Goal: Information Seeking & Learning: Learn about a topic

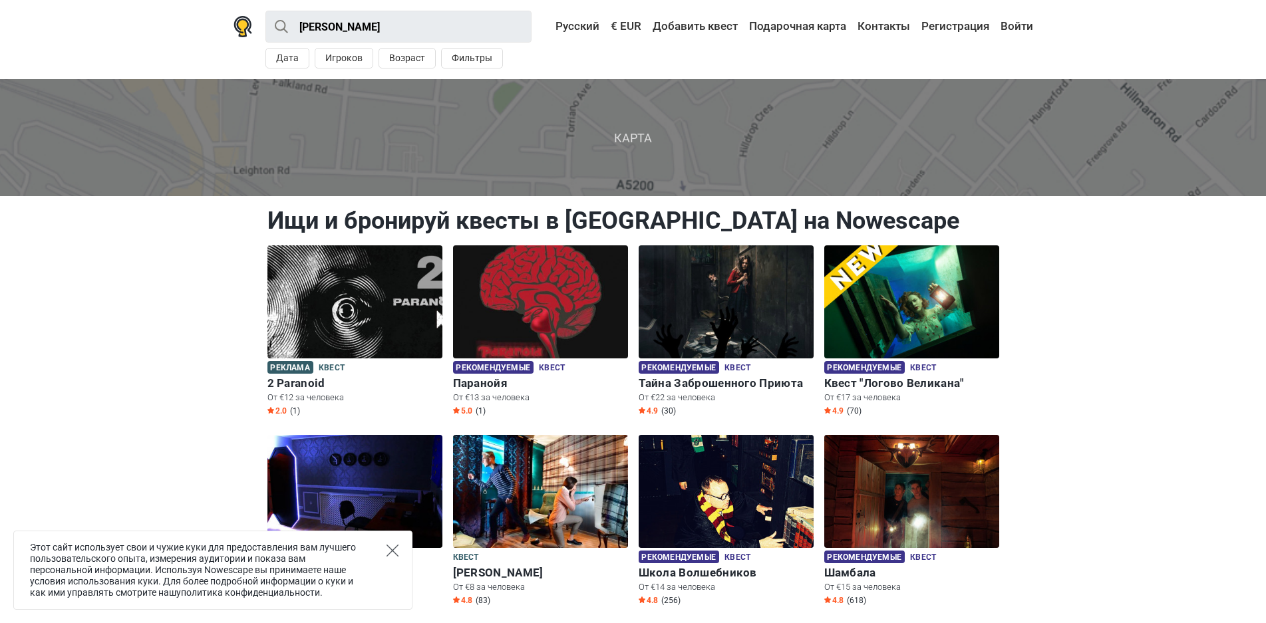
click at [387, 551] on icon "Close" at bounding box center [393, 551] width 12 height 12
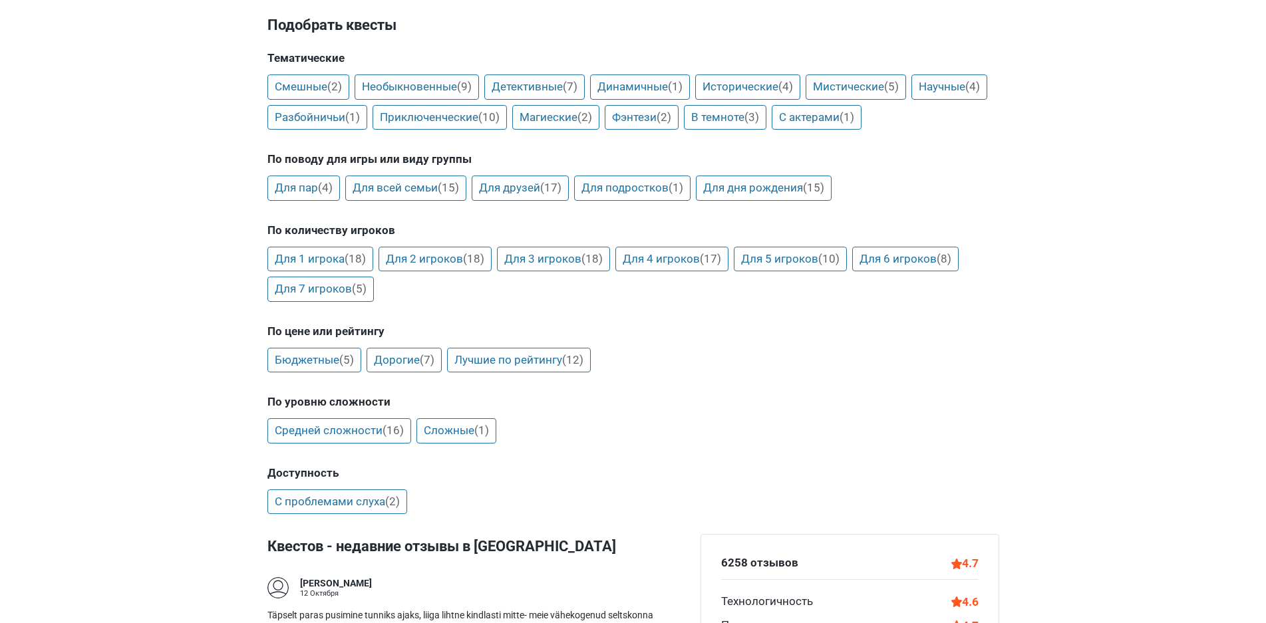
scroll to position [998, 0]
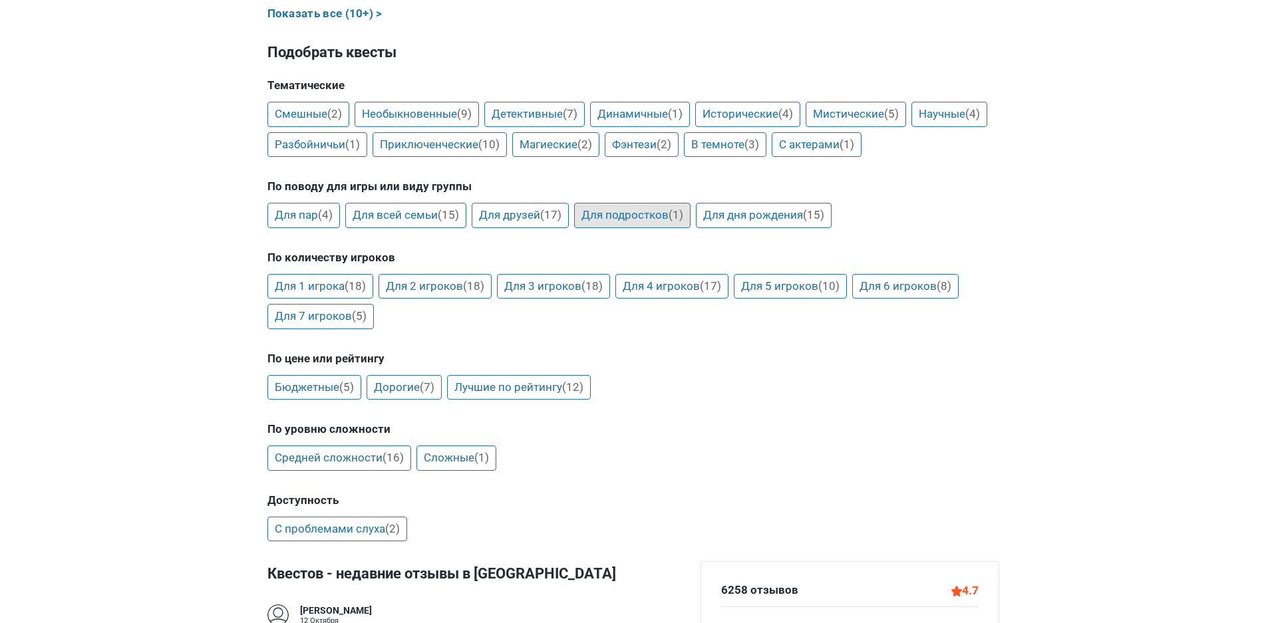
click at [635, 214] on link "Для подростков (1)" at bounding box center [632, 215] width 116 height 25
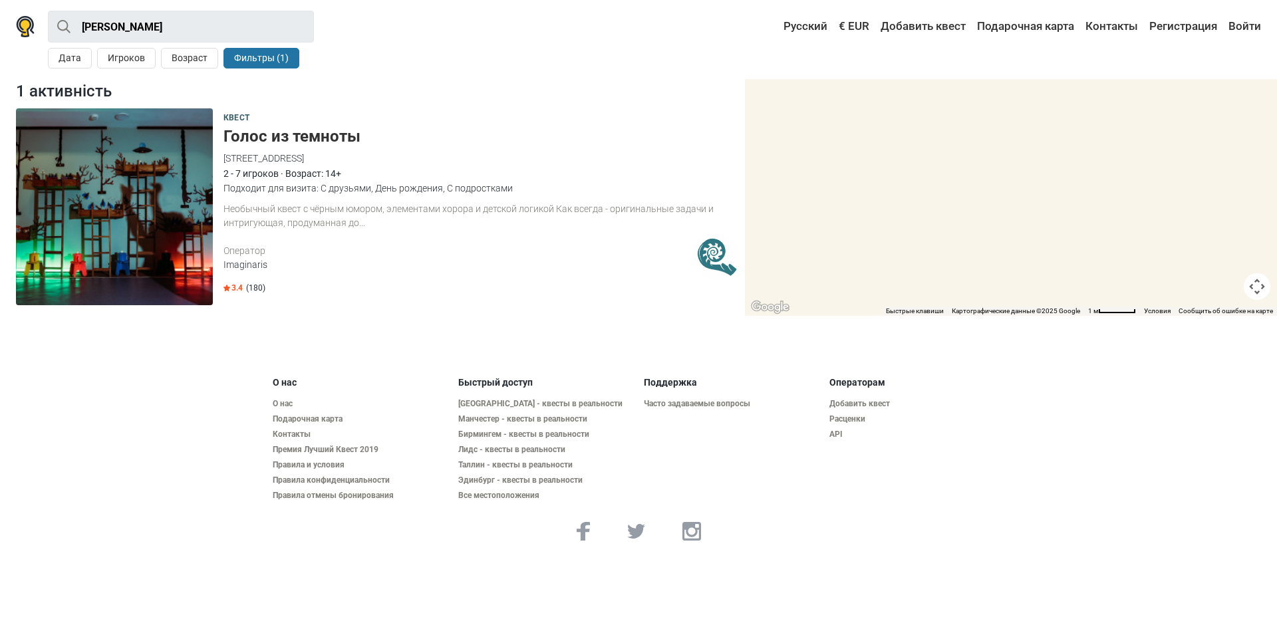
click at [287, 133] on h5 "Голос из темноты" at bounding box center [482, 136] width 516 height 19
click at [194, 61] on button "Возраст" at bounding box center [189, 58] width 57 height 21
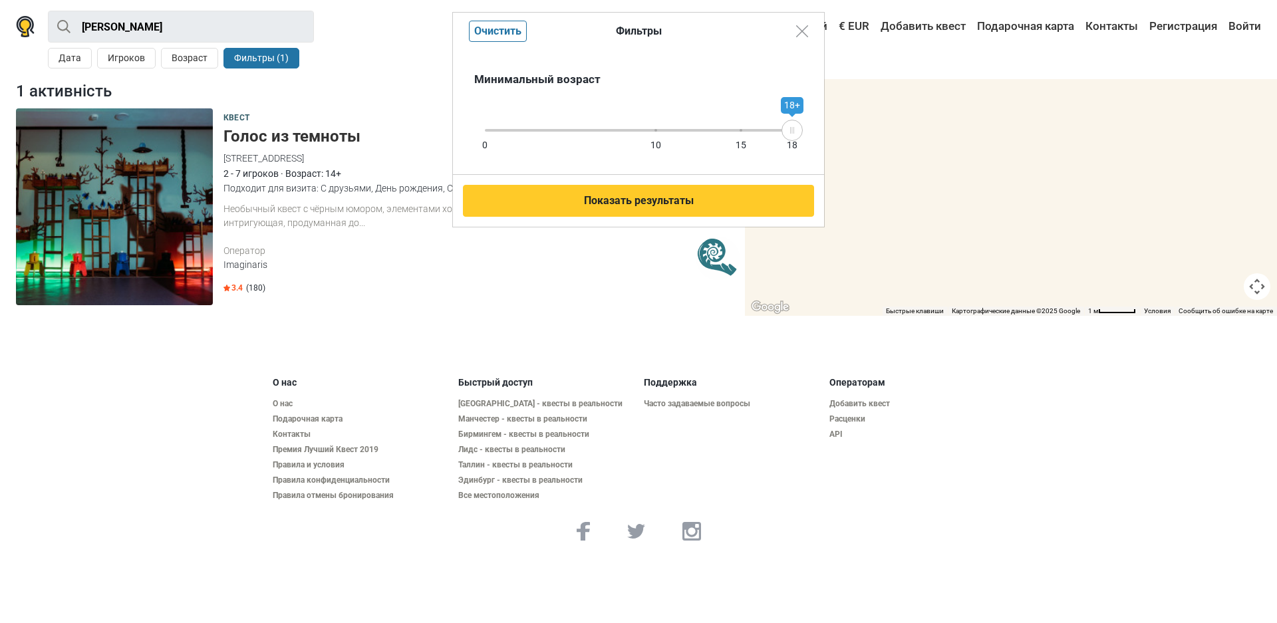
click at [681, 131] on div "0 10 15 18" at bounding box center [638, 130] width 307 height 3
drag, startPoint x: 670, startPoint y: 130, endPoint x: 687, endPoint y: 131, distance: 16.7
click at [687, 131] on icon at bounding box center [687, 130] width 20 height 7
click at [757, 134] on div "0 10 15 18 12+" at bounding box center [638, 130] width 307 height 12
drag, startPoint x: 757, startPoint y: 134, endPoint x: 685, endPoint y: 132, distance: 72.5
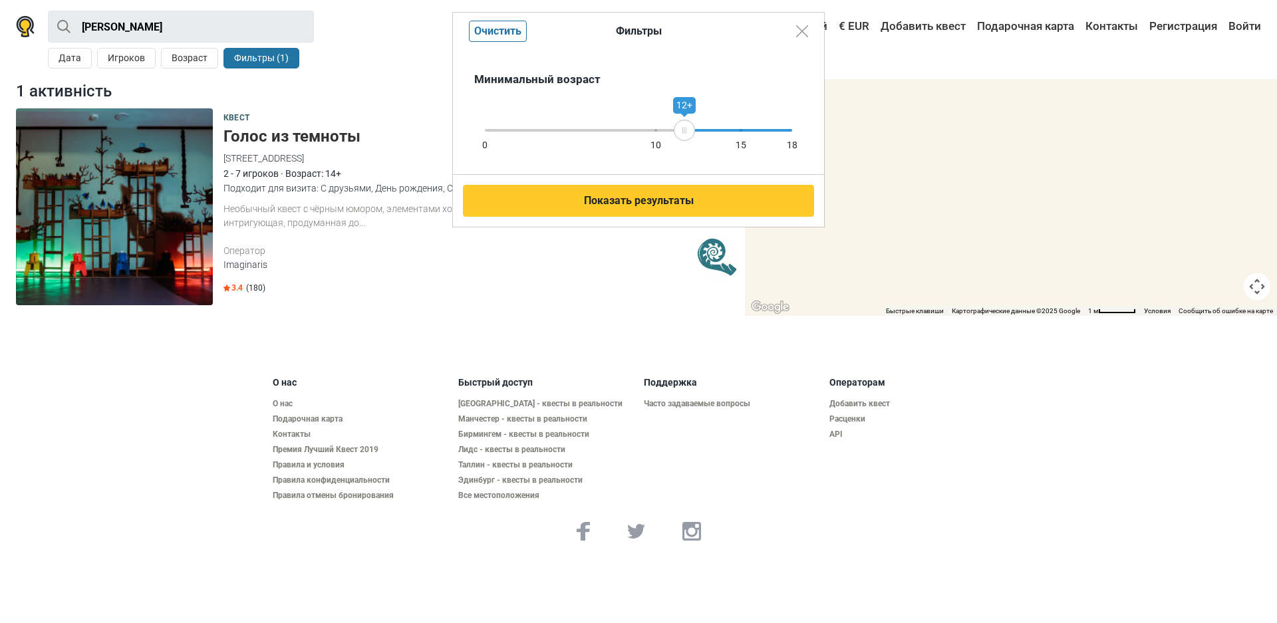
click at [685, 132] on div "12+" at bounding box center [684, 130] width 21 height 21
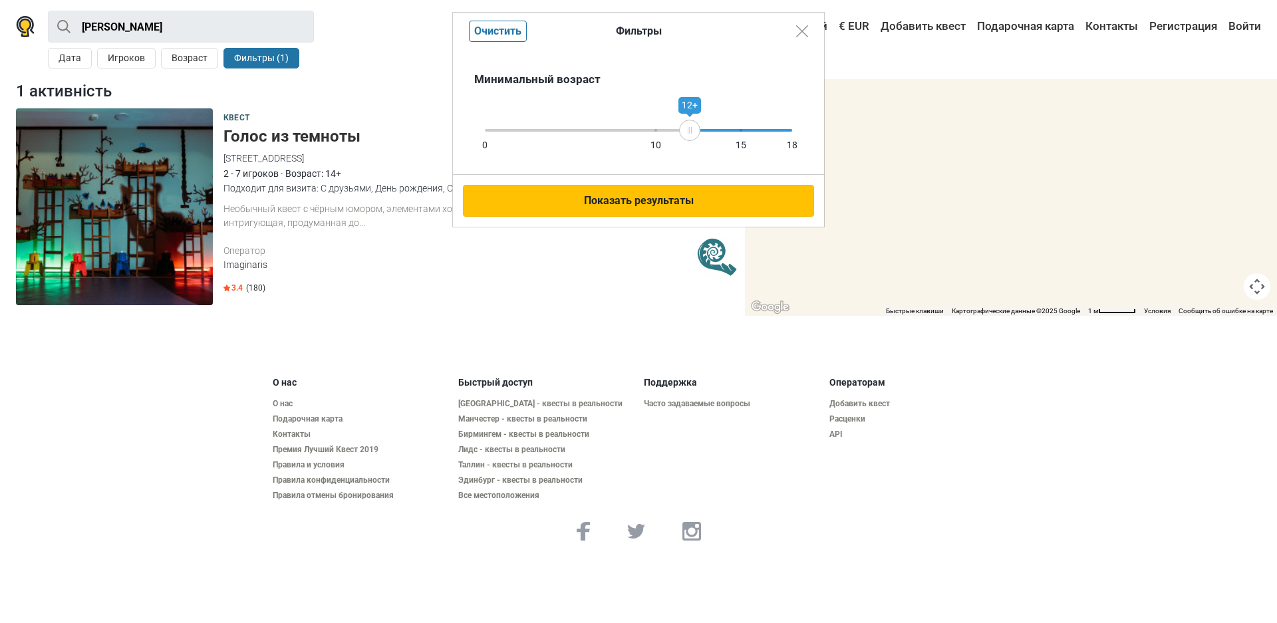
click at [637, 192] on button "Показать результаты" at bounding box center [638, 201] width 351 height 32
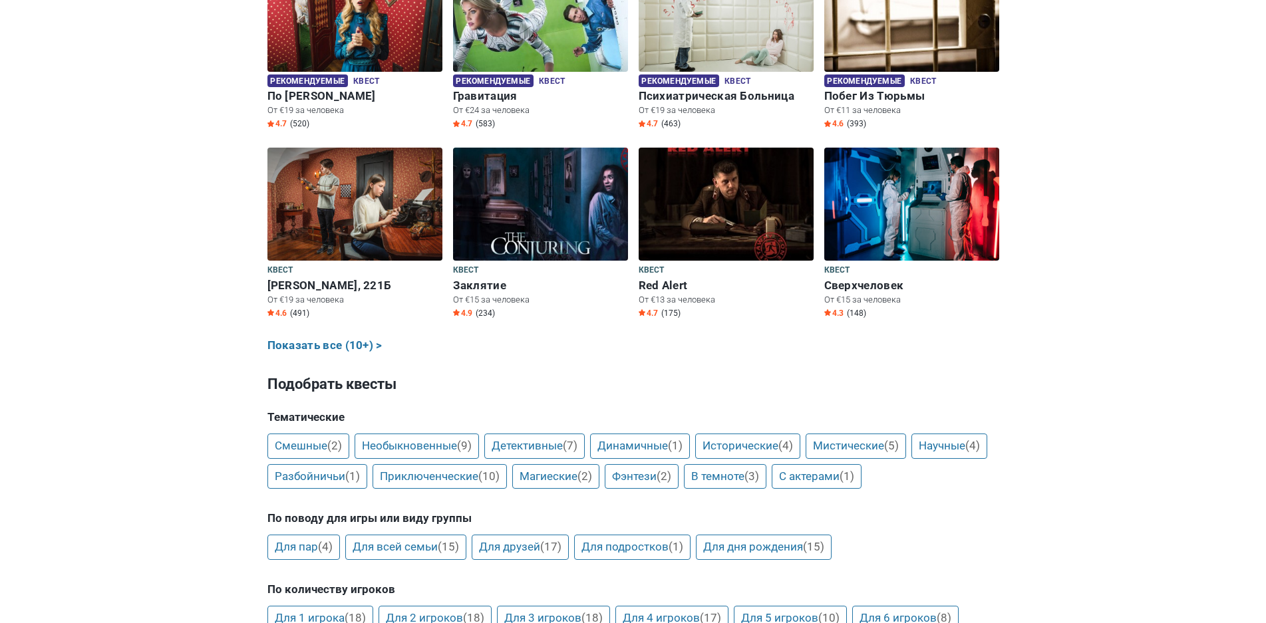
scroll to position [665, 0]
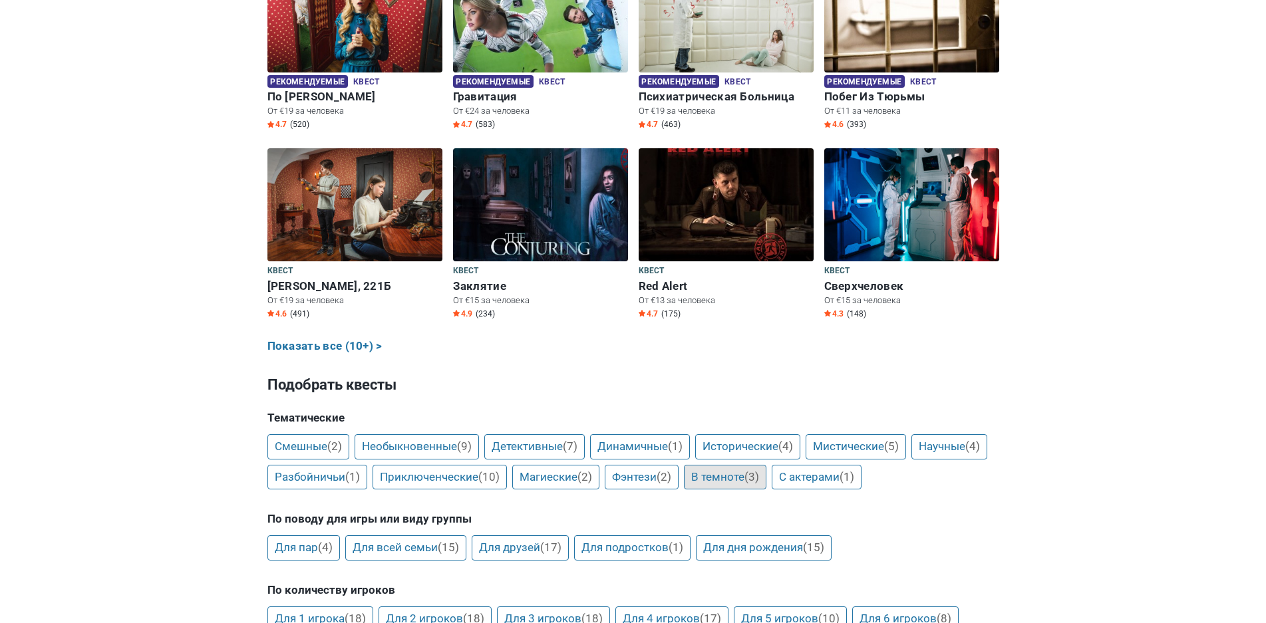
click at [766, 480] on link "В темноте (3)" at bounding box center [725, 477] width 82 height 25
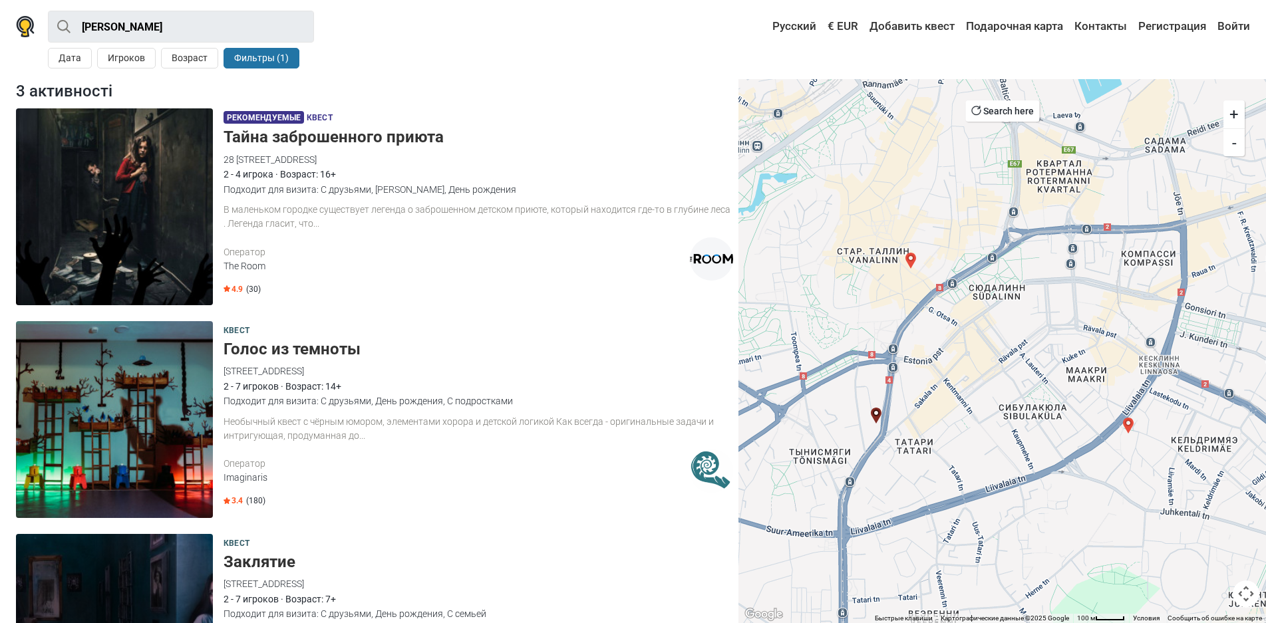
click at [295, 140] on h5 "Тайна заброшенного приюта" at bounding box center [479, 137] width 510 height 19
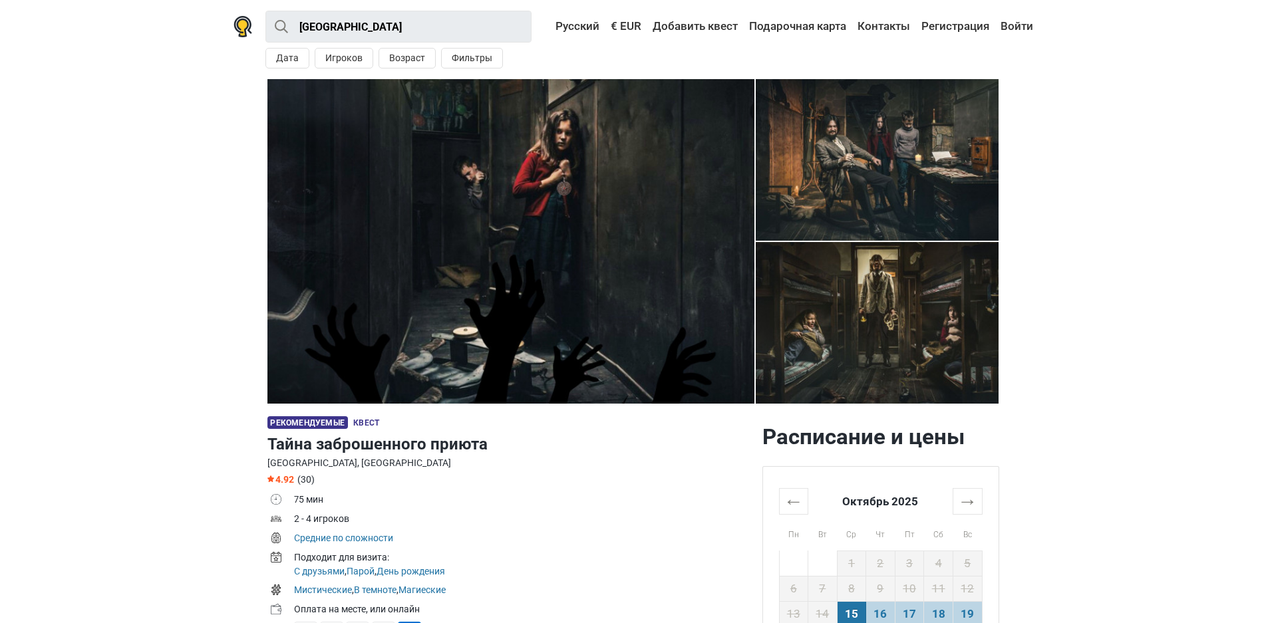
click at [459, 351] on img at bounding box center [510, 241] width 487 height 325
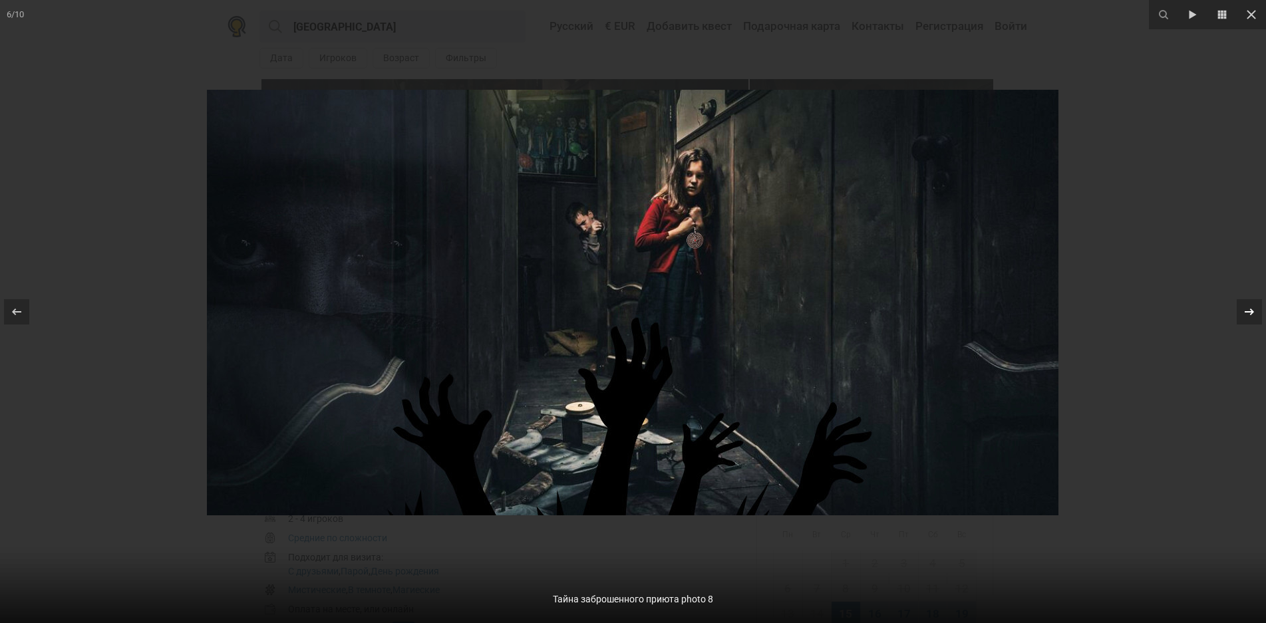
click at [1253, 315] on icon at bounding box center [1249, 312] width 16 height 16
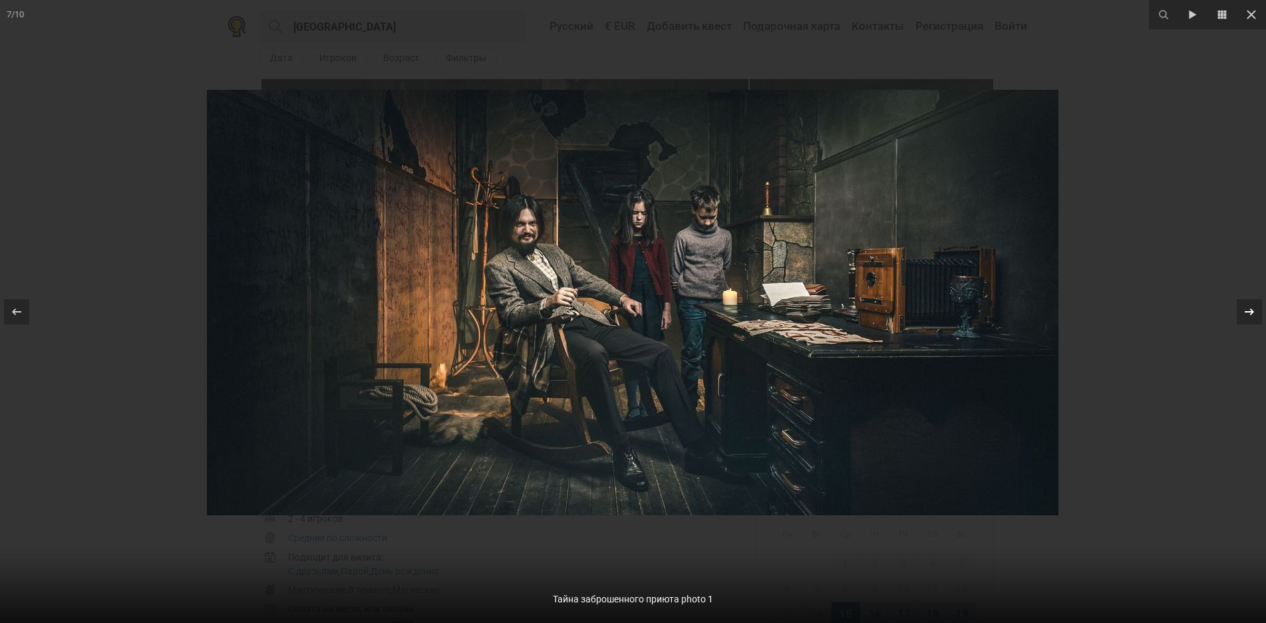
click at [1249, 313] on icon at bounding box center [1249, 312] width 16 height 16
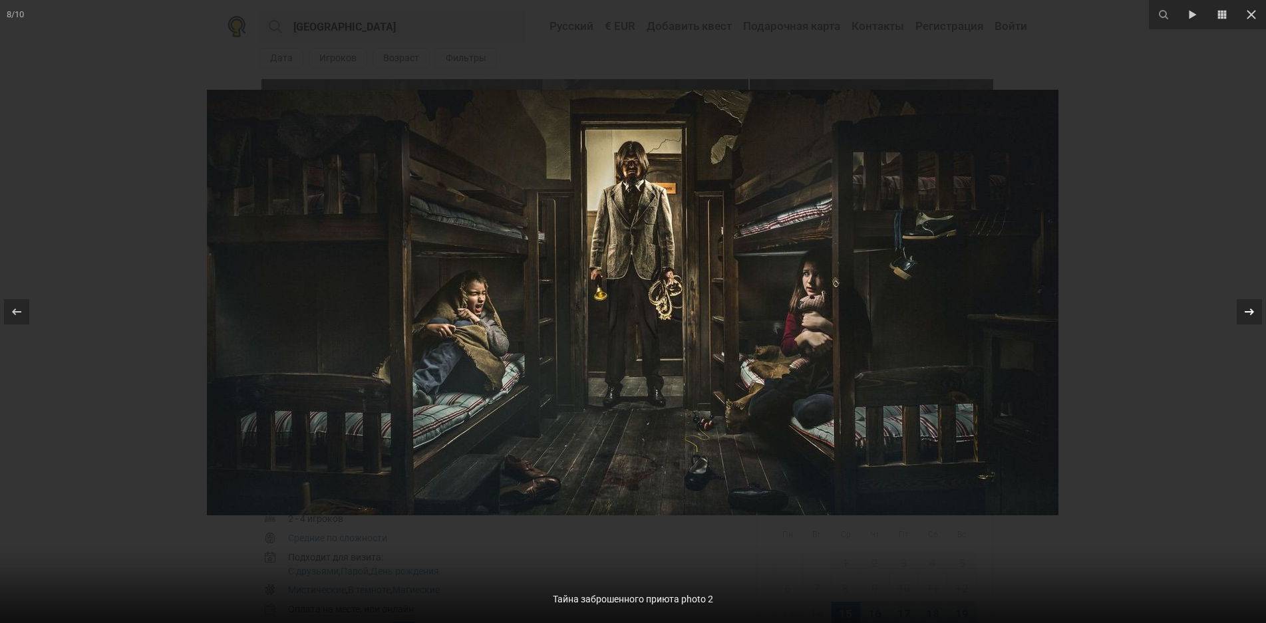
click at [1249, 313] on icon at bounding box center [1249, 312] width 16 height 16
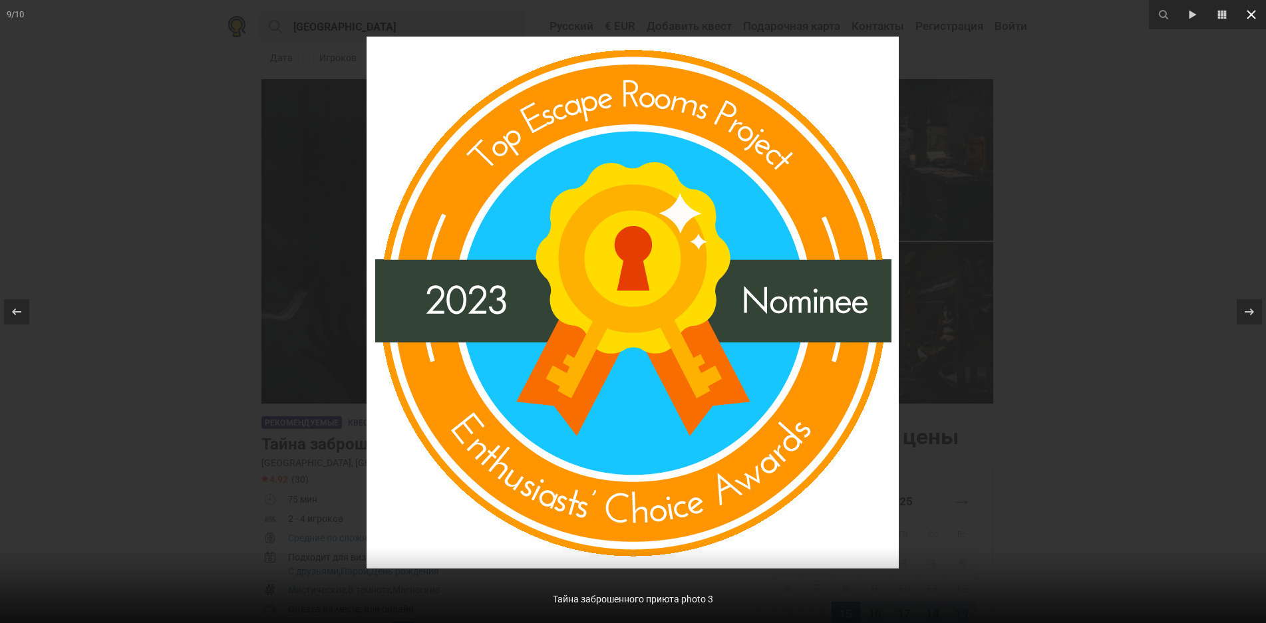
click at [1249, 16] on icon at bounding box center [1251, 14] width 9 height 9
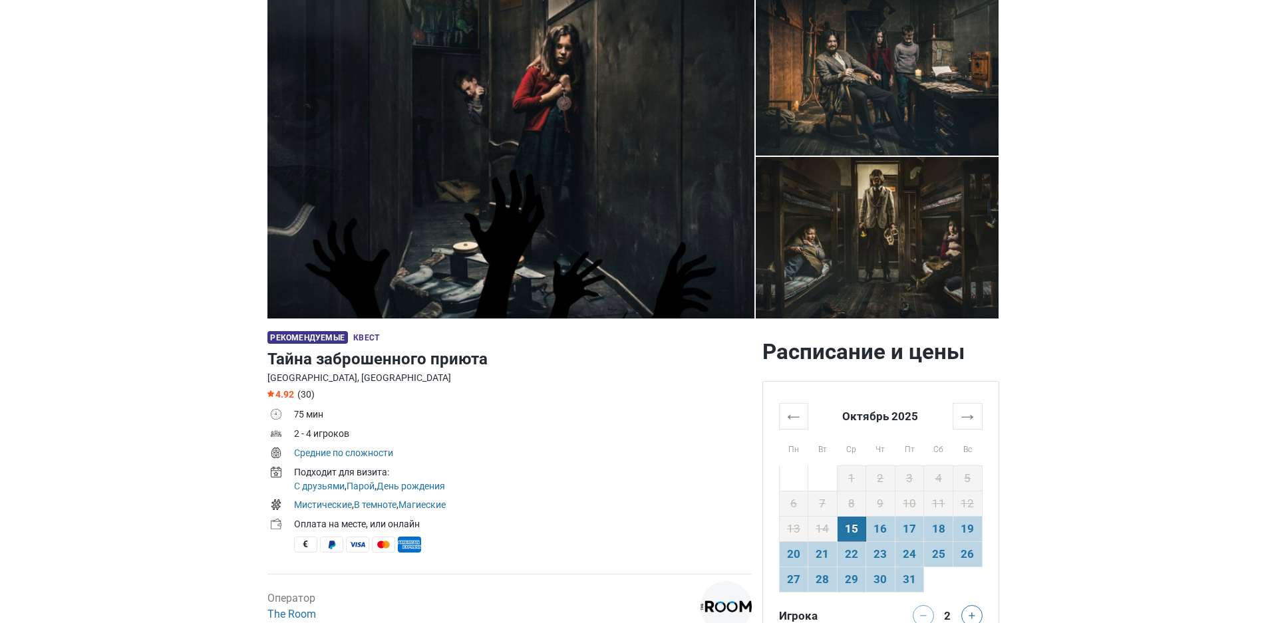
scroll to position [133, 0]
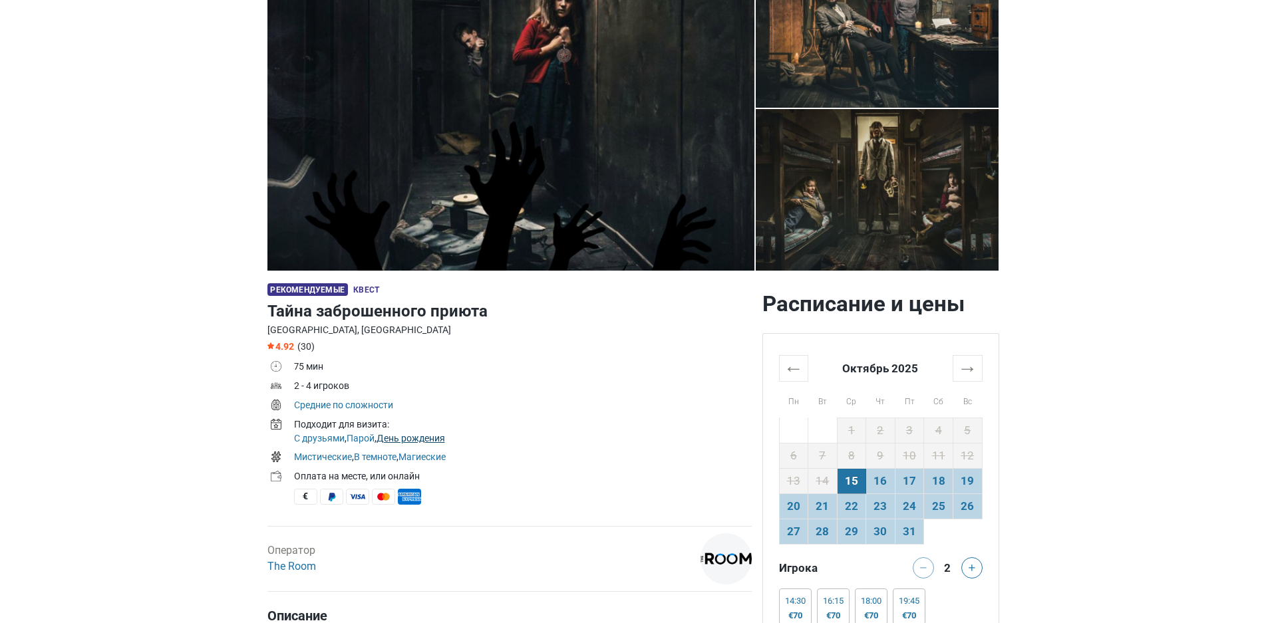
click at [426, 438] on link "День рождения" at bounding box center [411, 438] width 69 height 11
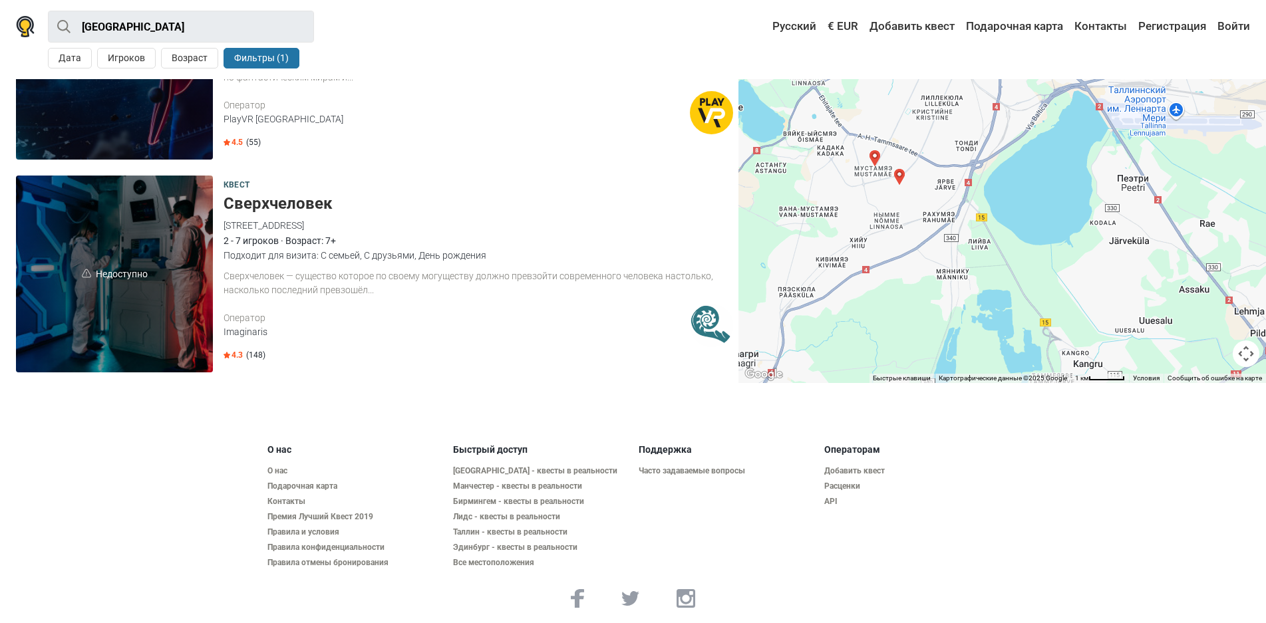
scroll to position [3345, 0]
